Goal: Transaction & Acquisition: Purchase product/service

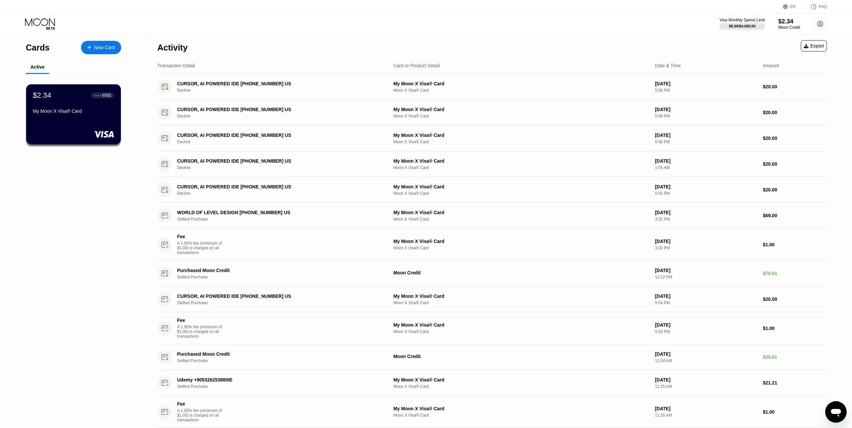
click at [35, 23] on icon at bounding box center [40, 24] width 31 height 12
click at [784, 22] on div "$2.34" at bounding box center [789, 21] width 22 height 7
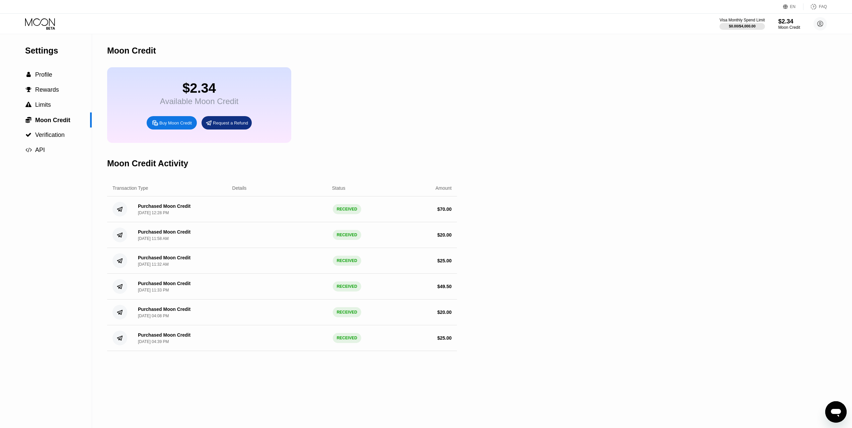
click at [165, 126] on div "Buy Moon Credit" at bounding box center [175, 123] width 32 height 6
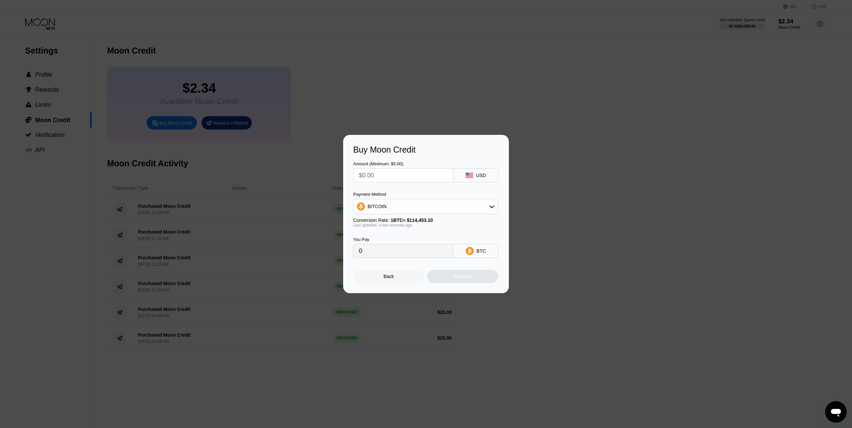
drag, startPoint x: 411, startPoint y: 175, endPoint x: 215, endPoint y: 169, distance: 196.6
click at [216, 169] on div "Buy Moon Credit Amount (Minimum: $5.00) USD Payment Method BITCOIN Conversion R…" at bounding box center [426, 214] width 852 height 158
click at [409, 204] on div "BITCOIN" at bounding box center [425, 206] width 144 height 13
drag, startPoint x: 379, startPoint y: 241, endPoint x: 484, endPoint y: 239, distance: 105.8
click at [379, 241] on span "USDT on TRON" at bounding box center [386, 239] width 34 height 5
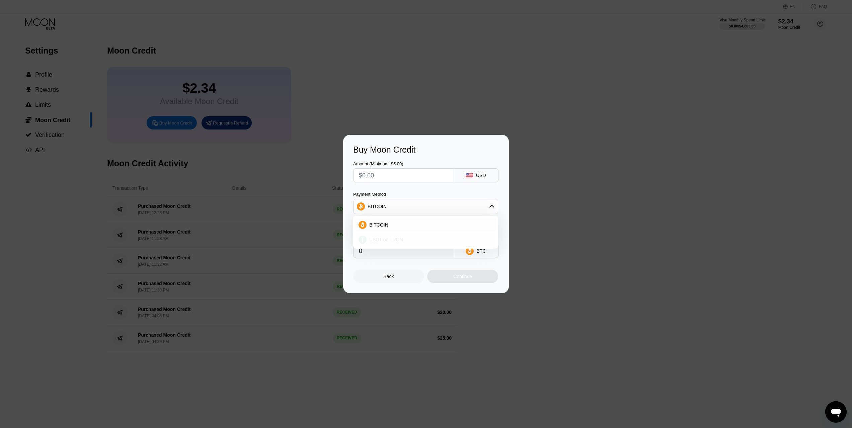
type input "0.00"
click at [392, 174] on input "text" at bounding box center [403, 175] width 89 height 13
type input "$3"
type input "3.03"
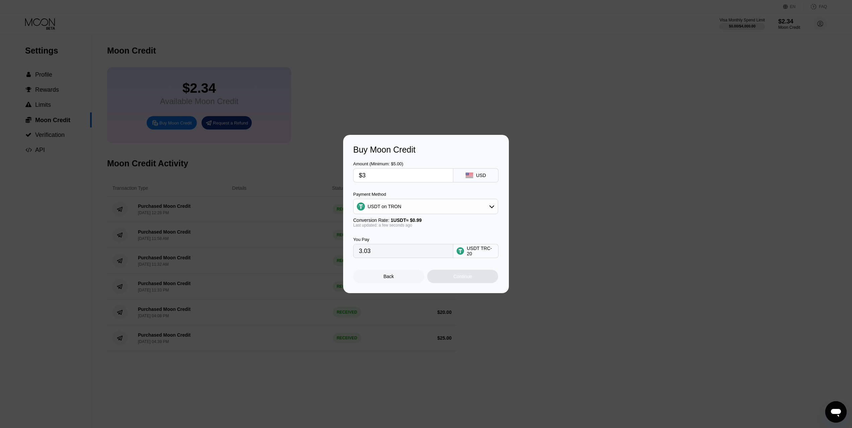
type input "$30"
type input "30.30"
drag, startPoint x: 396, startPoint y: 175, endPoint x: 266, endPoint y: 174, distance: 129.9
click at [267, 173] on div "Buy Moon Credit Amount (Minimum: $5.00) $30 USD Payment Method USDT on TRON Con…" at bounding box center [426, 214] width 852 height 158
type input "$30"
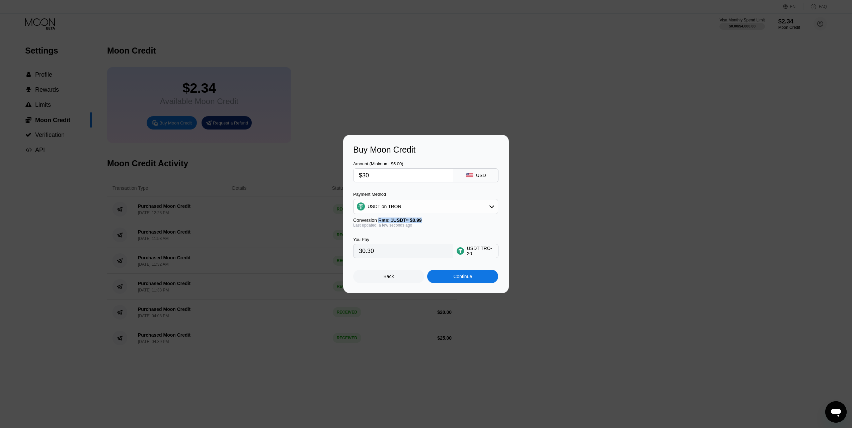
drag, startPoint x: 377, startPoint y: 221, endPoint x: 442, endPoint y: 220, distance: 65.3
click at [442, 220] on div "Conversion Rate: 1 USDT ≈ $0.99" at bounding box center [425, 220] width 145 height 5
drag, startPoint x: 399, startPoint y: 253, endPoint x: 271, endPoint y: 252, distance: 127.9
click at [271, 252] on div "Buy Moon Credit Amount (Minimum: $5.00) $30 USD Payment Method USDT on TRON Con…" at bounding box center [426, 214] width 852 height 158
drag, startPoint x: 755, startPoint y: -32, endPoint x: 759, endPoint y: -36, distance: 5.2
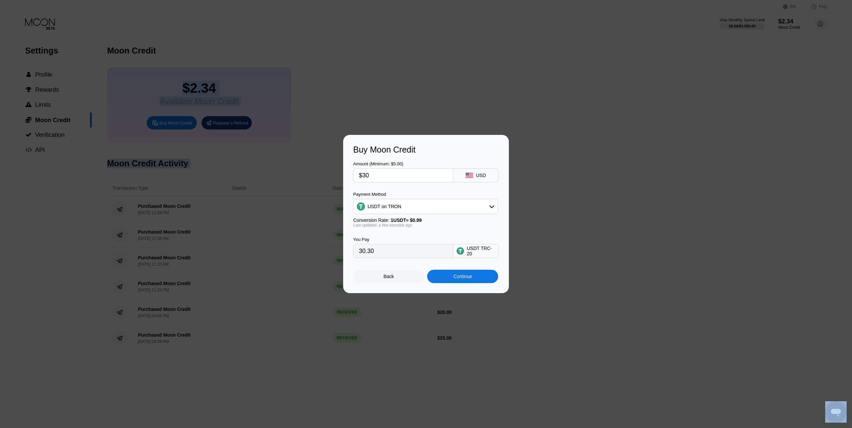
click at [759, 0] on html "EN Language Select an item Save FAQ Visa Monthly Spend Limit $0.00 / $4,000.00 …" at bounding box center [426, 214] width 852 height 428
click at [467, 279] on div "Continue" at bounding box center [462, 276] width 19 height 5
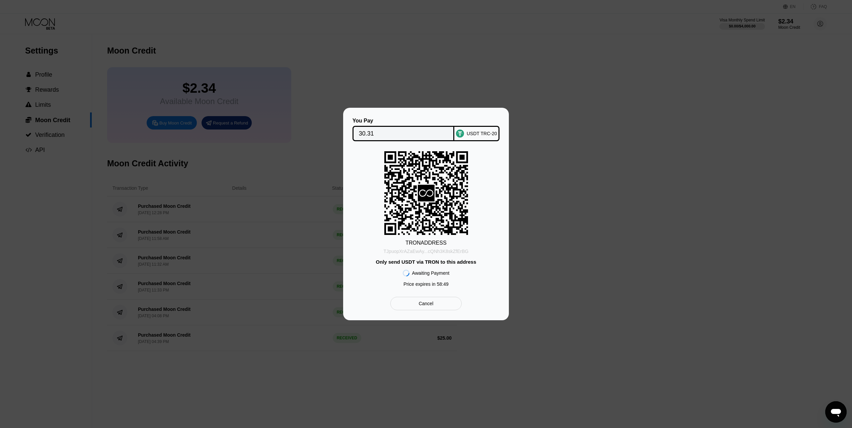
click at [394, 252] on div "TJpuopXrAZaEwAy...cQNh3K8skZfErBG" at bounding box center [426, 251] width 85 height 5
click at [378, 132] on input "30.31" at bounding box center [403, 133] width 89 height 13
